Goal: Task Accomplishment & Management: Manage account settings

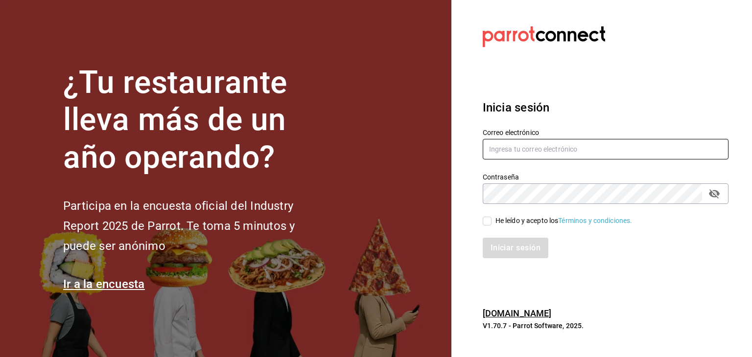
type input "carolina.jmzc@gmail.com"
click at [485, 220] on input "He leído y acepto los Términos y condiciones." at bounding box center [486, 221] width 9 height 9
checkbox input "true"
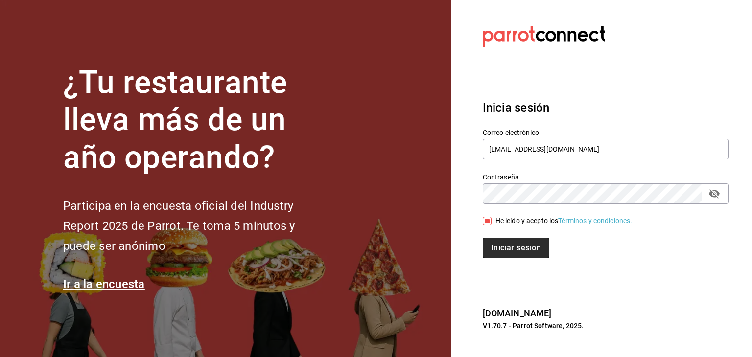
click at [512, 255] on button "Iniciar sesión" at bounding box center [515, 248] width 67 height 21
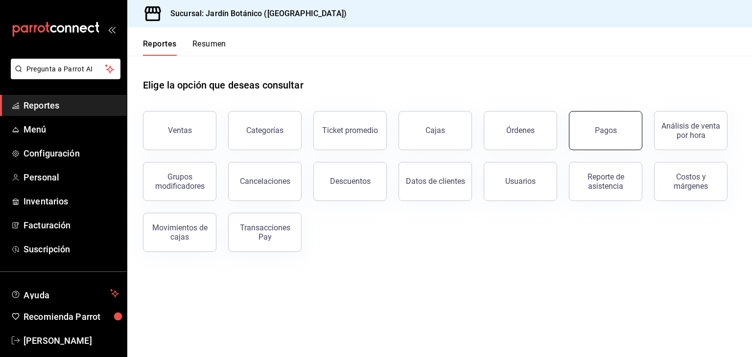
click at [589, 144] on button "Pagos" at bounding box center [605, 130] width 73 height 39
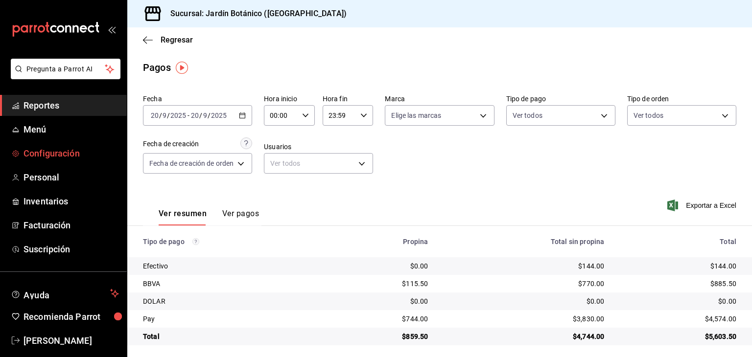
click at [30, 152] on span "Configuración" at bounding box center [70, 153] width 95 height 13
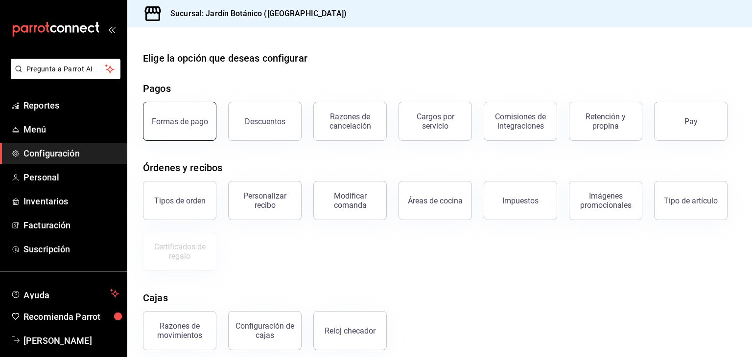
click at [184, 128] on button "Formas de pago" at bounding box center [179, 121] width 73 height 39
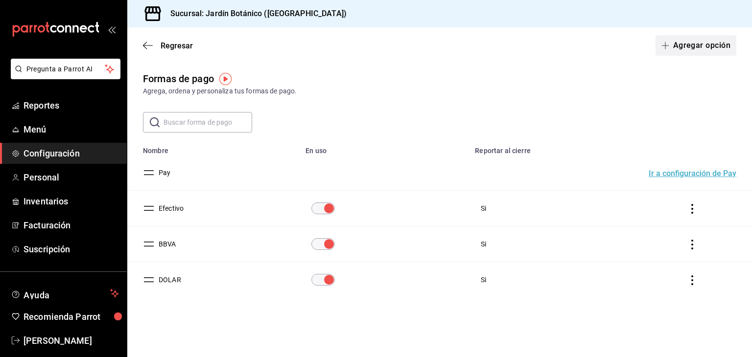
click at [705, 46] on button "Agregar opción" at bounding box center [695, 45] width 81 height 21
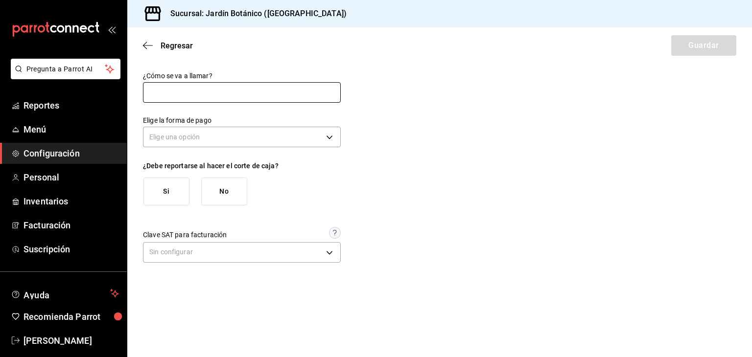
click at [315, 92] on input "text" at bounding box center [242, 92] width 198 height 21
type input "TRANSFERENCIA"
click at [206, 136] on body "Pregunta a Parrot AI Reportes Menú Configuración Personal Inventarios Facturaci…" at bounding box center [376, 178] width 752 height 357
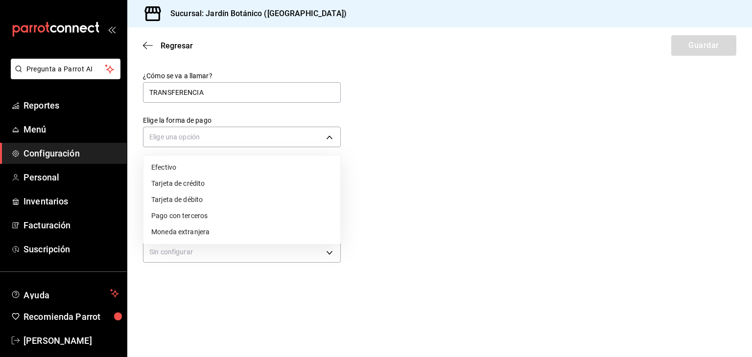
click at [194, 210] on li "Pago con terceros" at bounding box center [241, 216] width 197 height 16
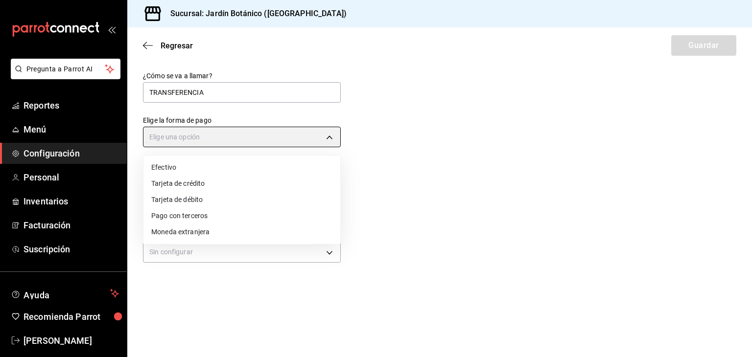
type input "THIRD_PARTY"
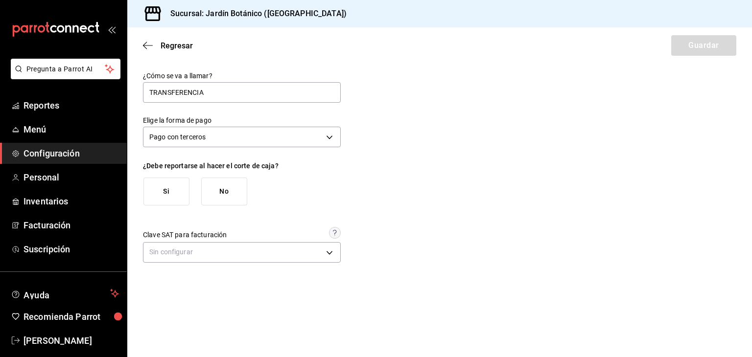
click at [163, 194] on button "Si" at bounding box center [166, 192] width 46 height 28
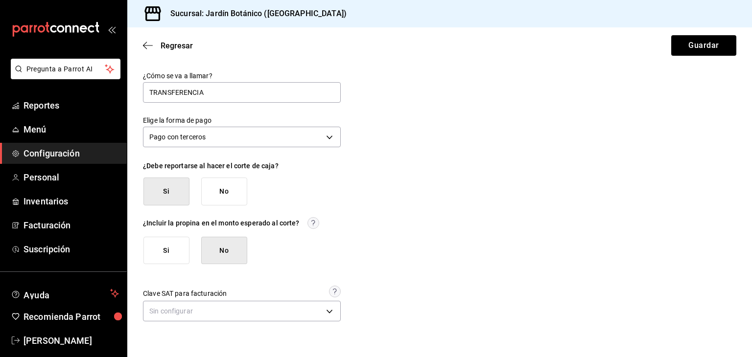
click at [151, 258] on button "Si" at bounding box center [166, 251] width 46 height 28
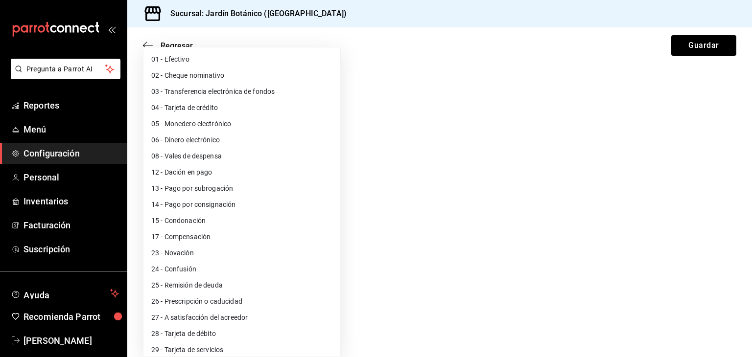
click at [320, 315] on body "Pregunta a Parrot AI Reportes Menú Configuración Personal Inventarios Facturaci…" at bounding box center [376, 178] width 752 height 357
click at [196, 98] on li "03 - Transferencia electrónica de fondos" at bounding box center [241, 92] width 197 height 16
type input "03"
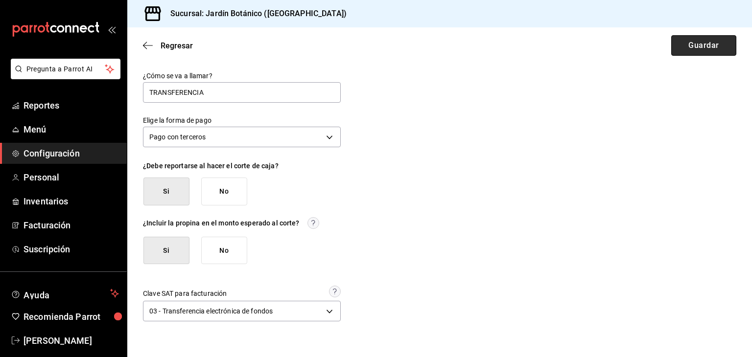
click at [692, 45] on button "Guardar" at bounding box center [703, 45] width 65 height 21
